Goal: Information Seeking & Learning: Learn about a topic

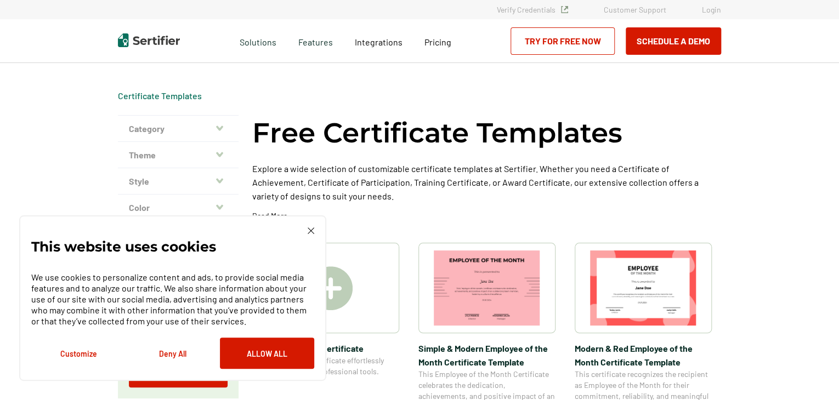
click at [172, 353] on button "Deny All" at bounding box center [173, 353] width 94 height 31
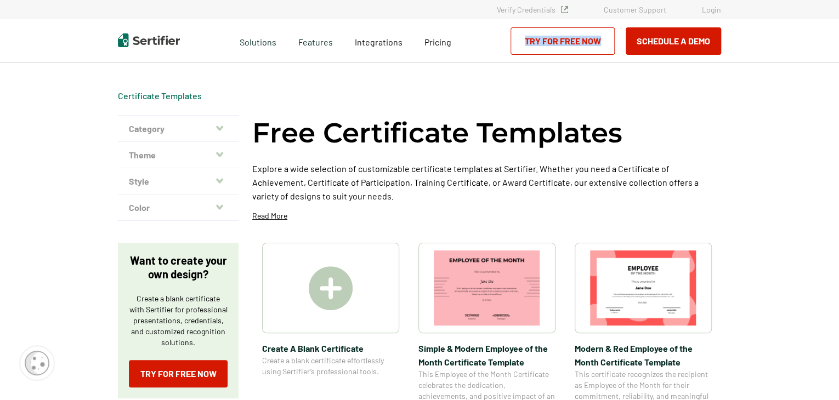
drag, startPoint x: 838, startPoint y: 42, endPoint x: 842, endPoint y: 77, distance: 35.3
click at [839, 77] on html "Verify Credentials Customer Support Login Request A Demo Let us present you the…" at bounding box center [419, 200] width 839 height 400
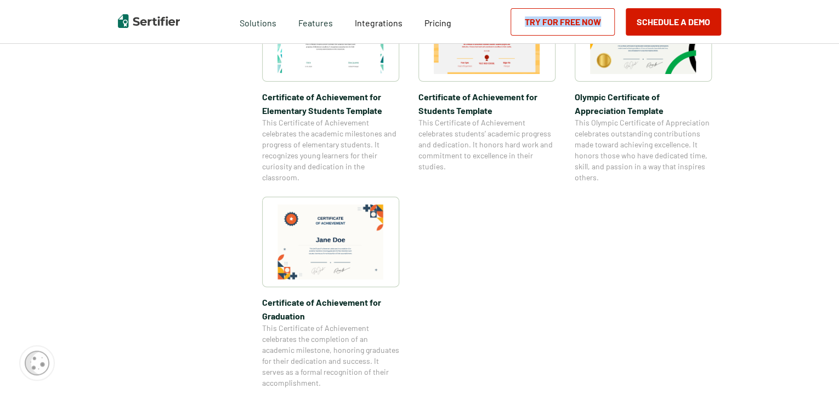
scroll to position [905, 0]
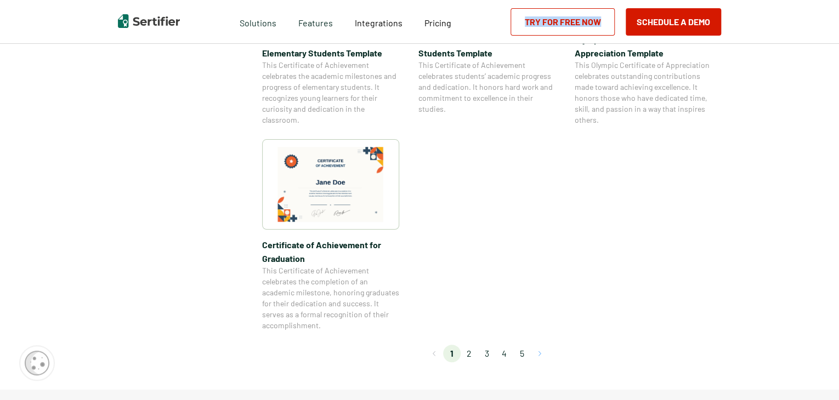
click at [541, 352] on button "Go to next page" at bounding box center [540, 354] width 18 height 18
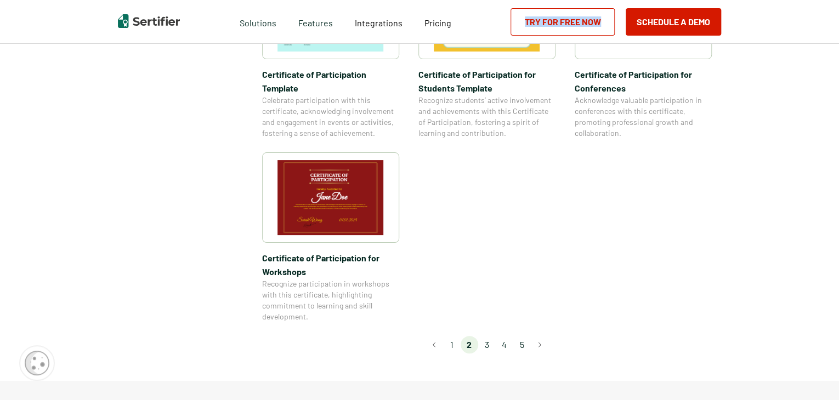
scroll to position [947, 0]
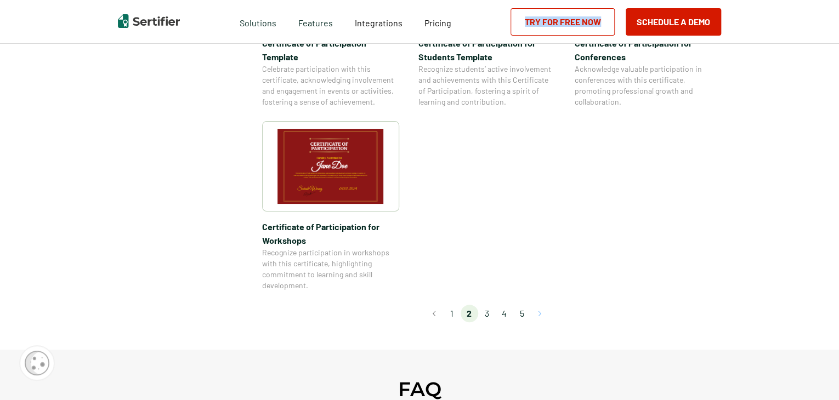
click at [542, 305] on button "Go to next page" at bounding box center [540, 314] width 18 height 18
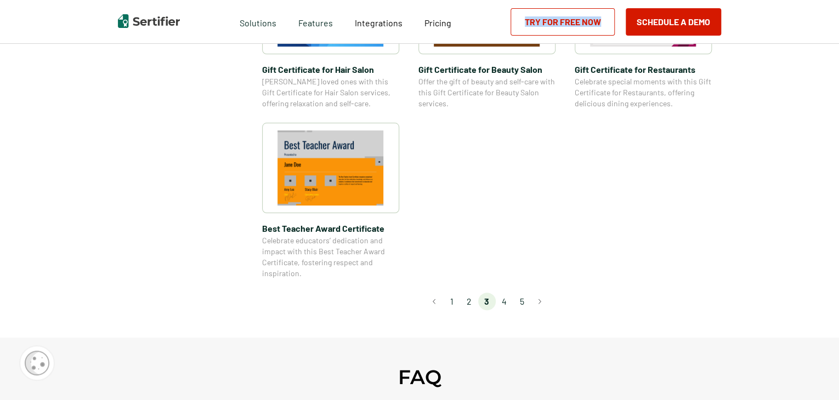
scroll to position [844, 0]
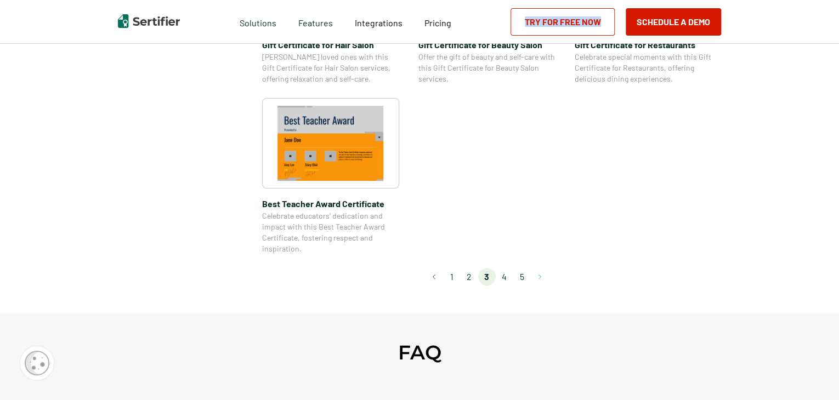
click at [540, 277] on button "Go to next page" at bounding box center [540, 277] width 18 height 18
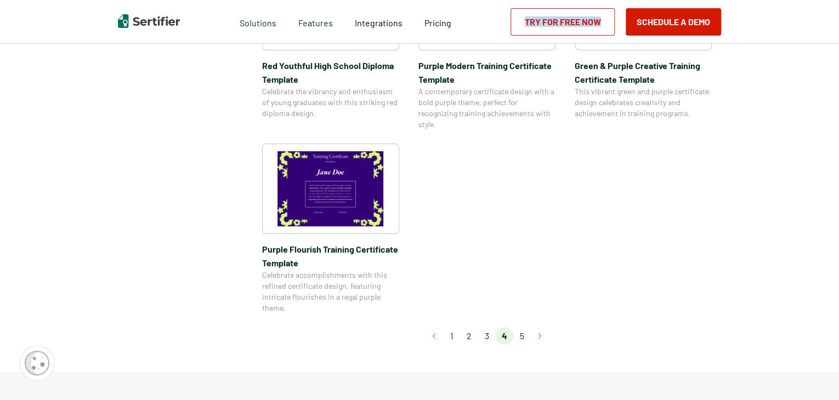
scroll to position [848, 0]
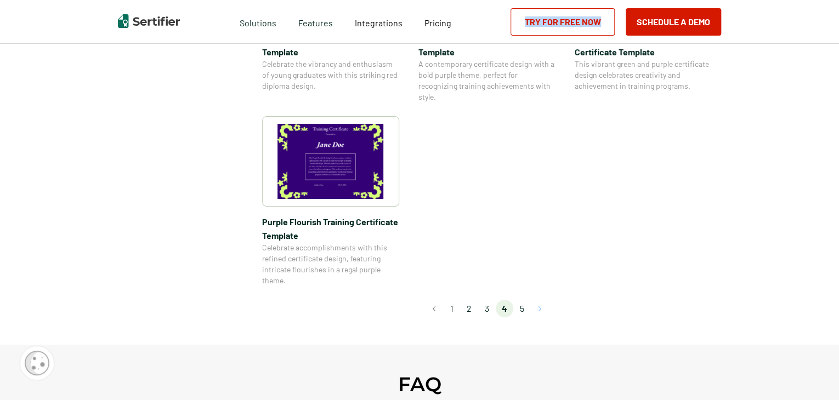
click at [540, 312] on button "Go to next page" at bounding box center [540, 309] width 18 height 18
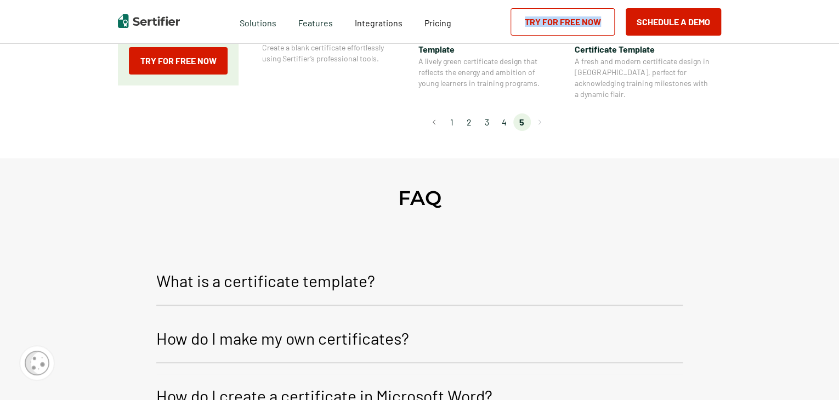
scroll to position [297, 0]
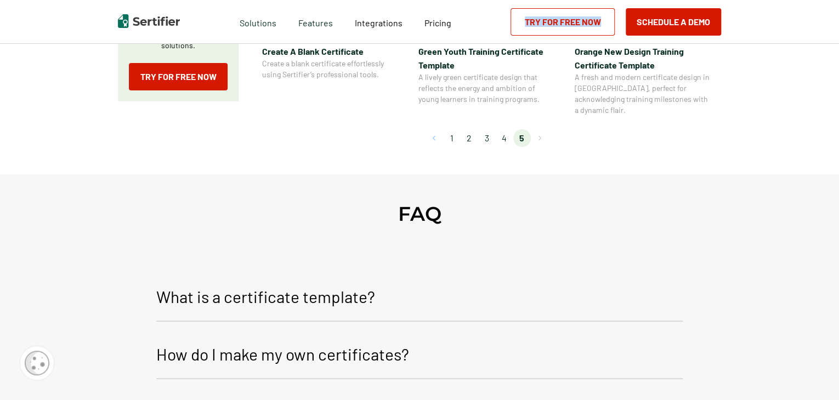
click at [435, 129] on button "Go to previous page" at bounding box center [435, 138] width 18 height 18
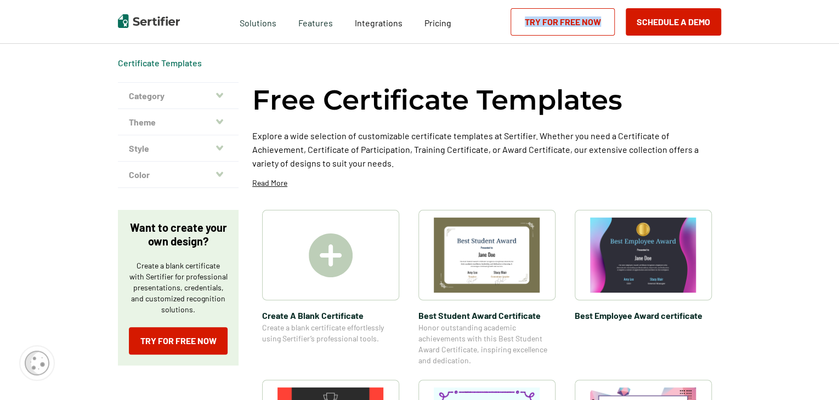
scroll to position [0, 0]
